Goal: Information Seeking & Learning: Learn about a topic

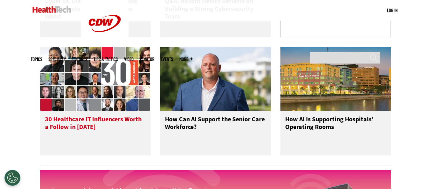
click at [115, 108] on img at bounding box center [95, 79] width 111 height 64
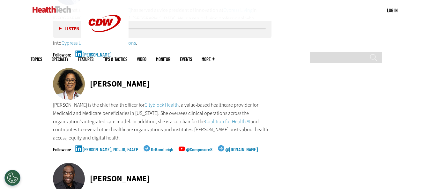
scroll to position [2008, 0]
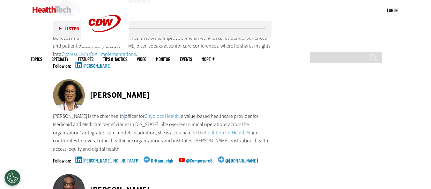
click at [123, 112] on p "Dr. Kameron Matthews is the chief health officer for Cityblock Health , a value…" at bounding box center [162, 132] width 219 height 41
click at [124, 112] on p "Dr. Kameron Matthews is the chief health officer for Cityblock Health , a value…" at bounding box center [162, 132] width 219 height 41
click at [122, 112] on p "Dr. Kameron Matthews is the chief health officer for Cityblock Health , a value…" at bounding box center [162, 132] width 219 height 41
click at [126, 112] on p "Dr. Kameron Matthews is the chief health officer for Cityblock Health , a value…" at bounding box center [162, 132] width 219 height 41
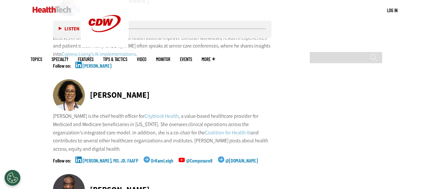
click at [127, 112] on p "Dr. Kameron Matthews is the chief health officer for Cityblock Health , a value…" at bounding box center [162, 132] width 219 height 41
click at [130, 112] on p "Dr. Kameron Matthews is the chief health officer for Cityblock Health , a value…" at bounding box center [162, 132] width 219 height 41
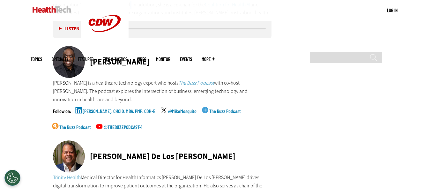
scroll to position [2231, 0]
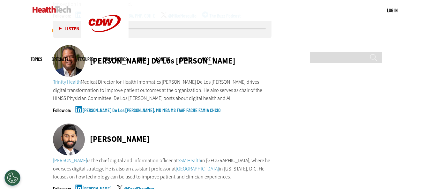
click at [68, 157] on link "Saad Chaudhry" at bounding box center [70, 160] width 34 height 7
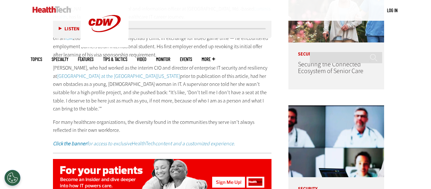
scroll to position [414, 0]
